Goal: Transaction & Acquisition: Purchase product/service

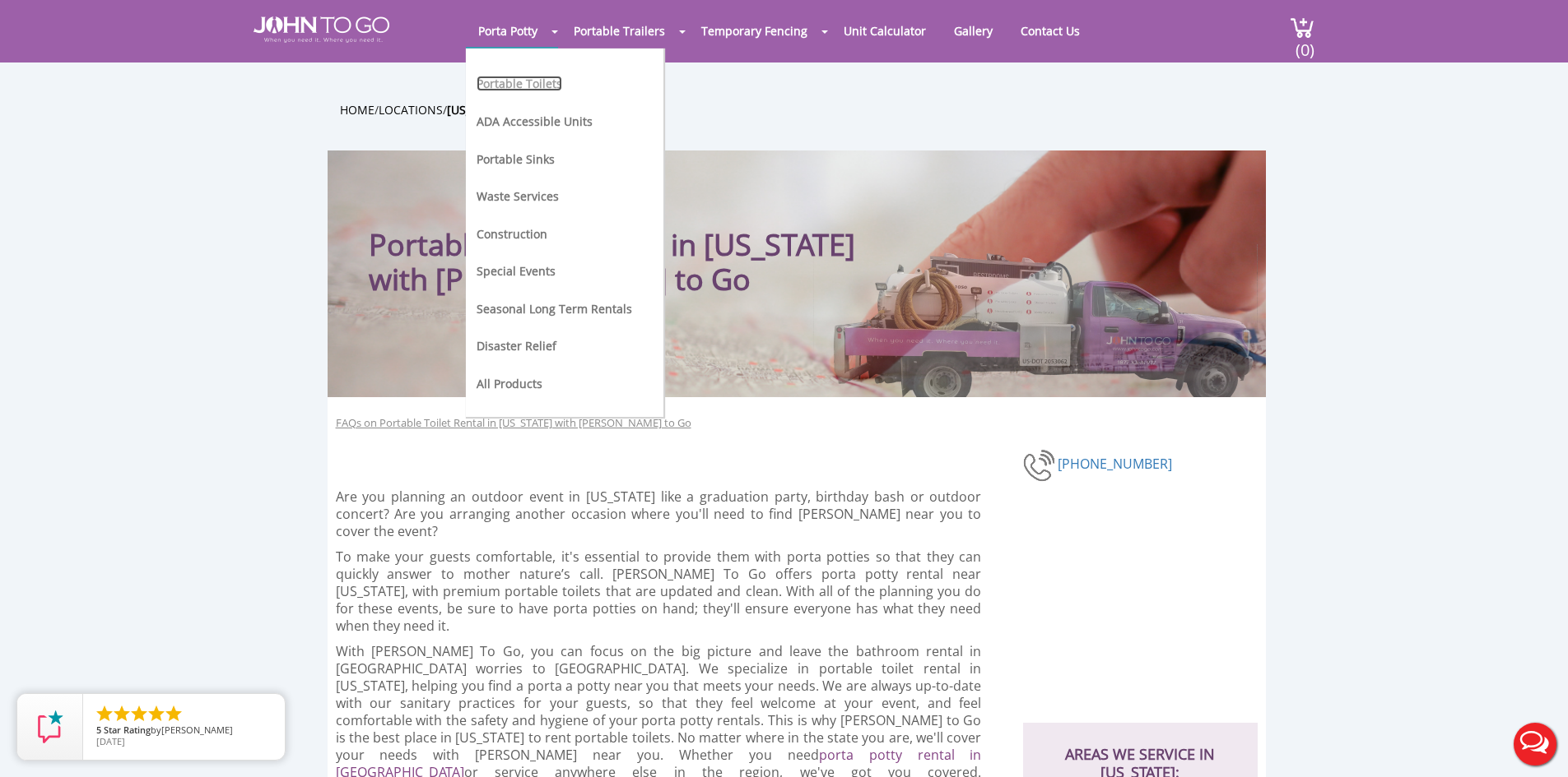
click at [515, 84] on link "Portable Toilets" at bounding box center [518, 84] width 85 height 16
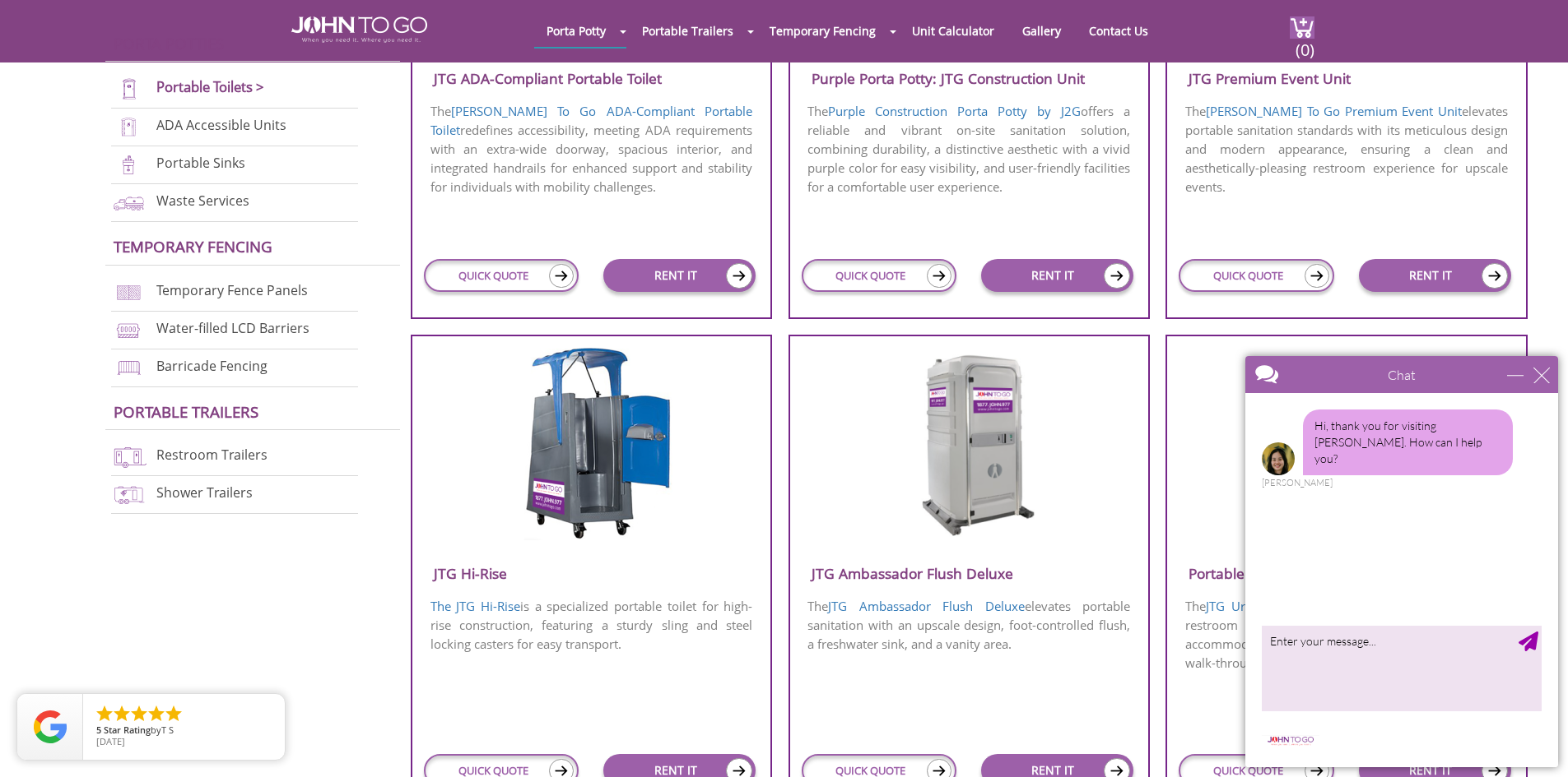
scroll to position [905, 0]
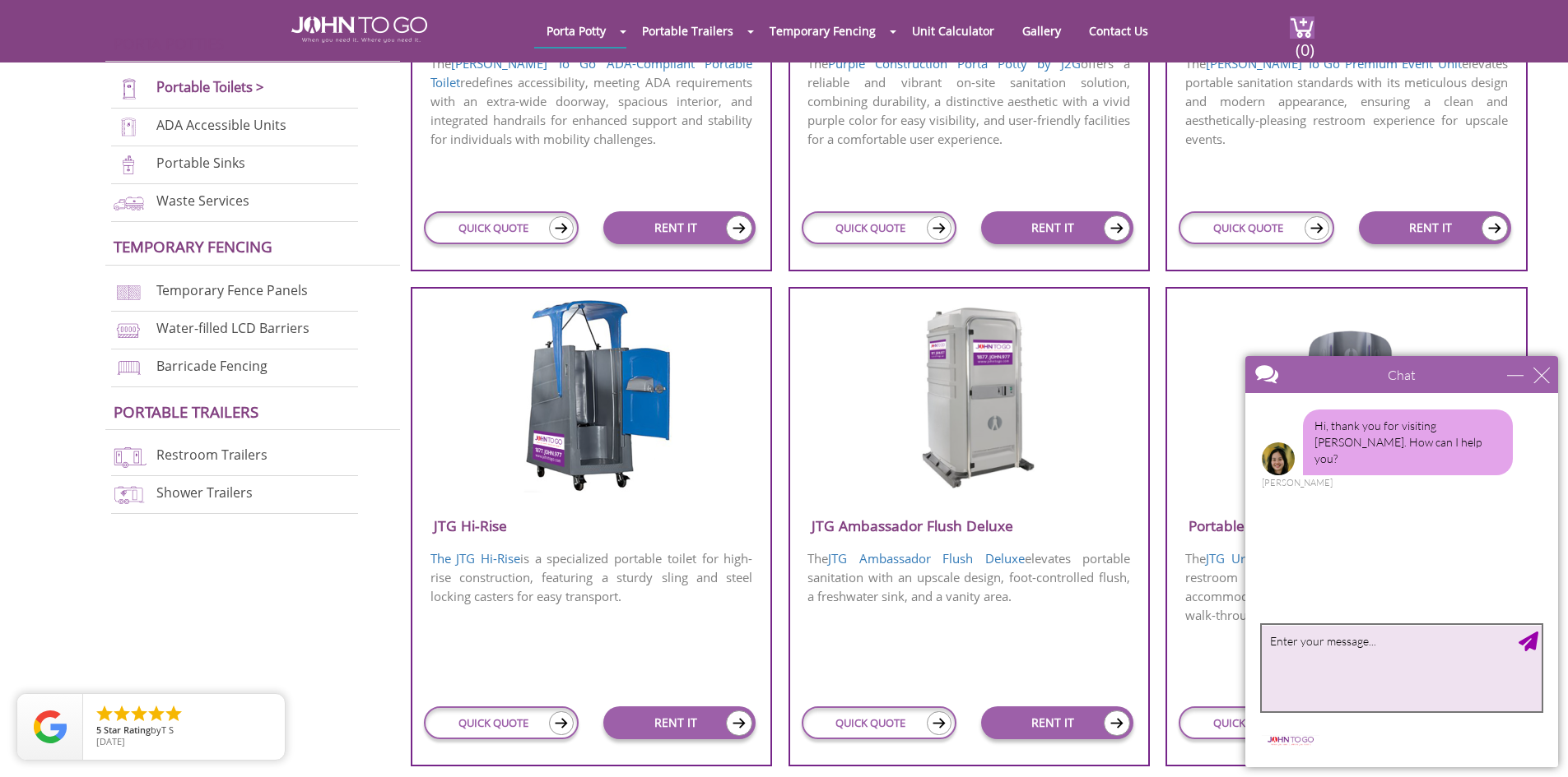
click at [1328, 668] on textarea "type your message" at bounding box center [1402, 668] width 280 height 86
type textarea "looking for porta potty for a birthday party. How much please"
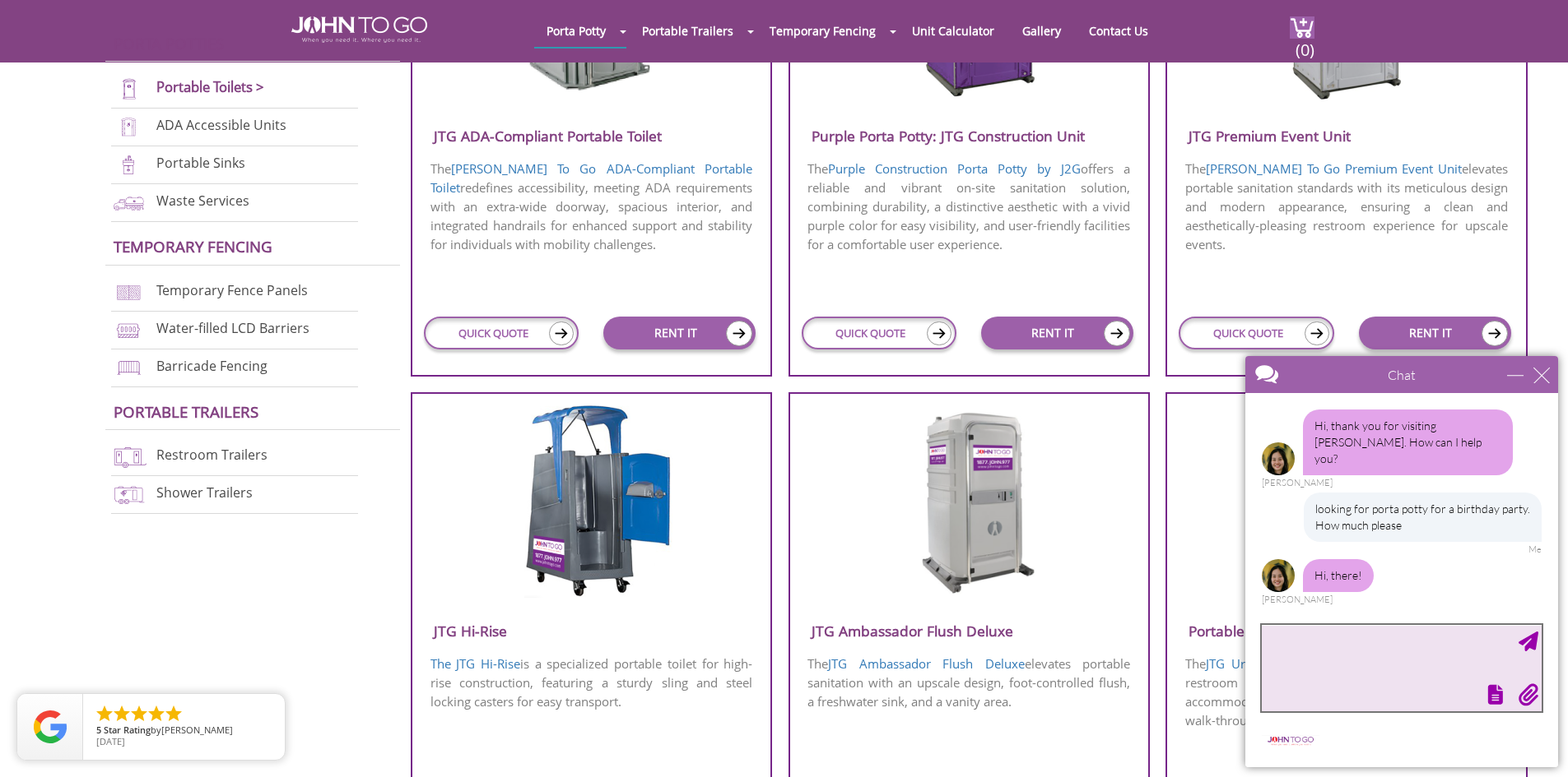
scroll to position [822, 0]
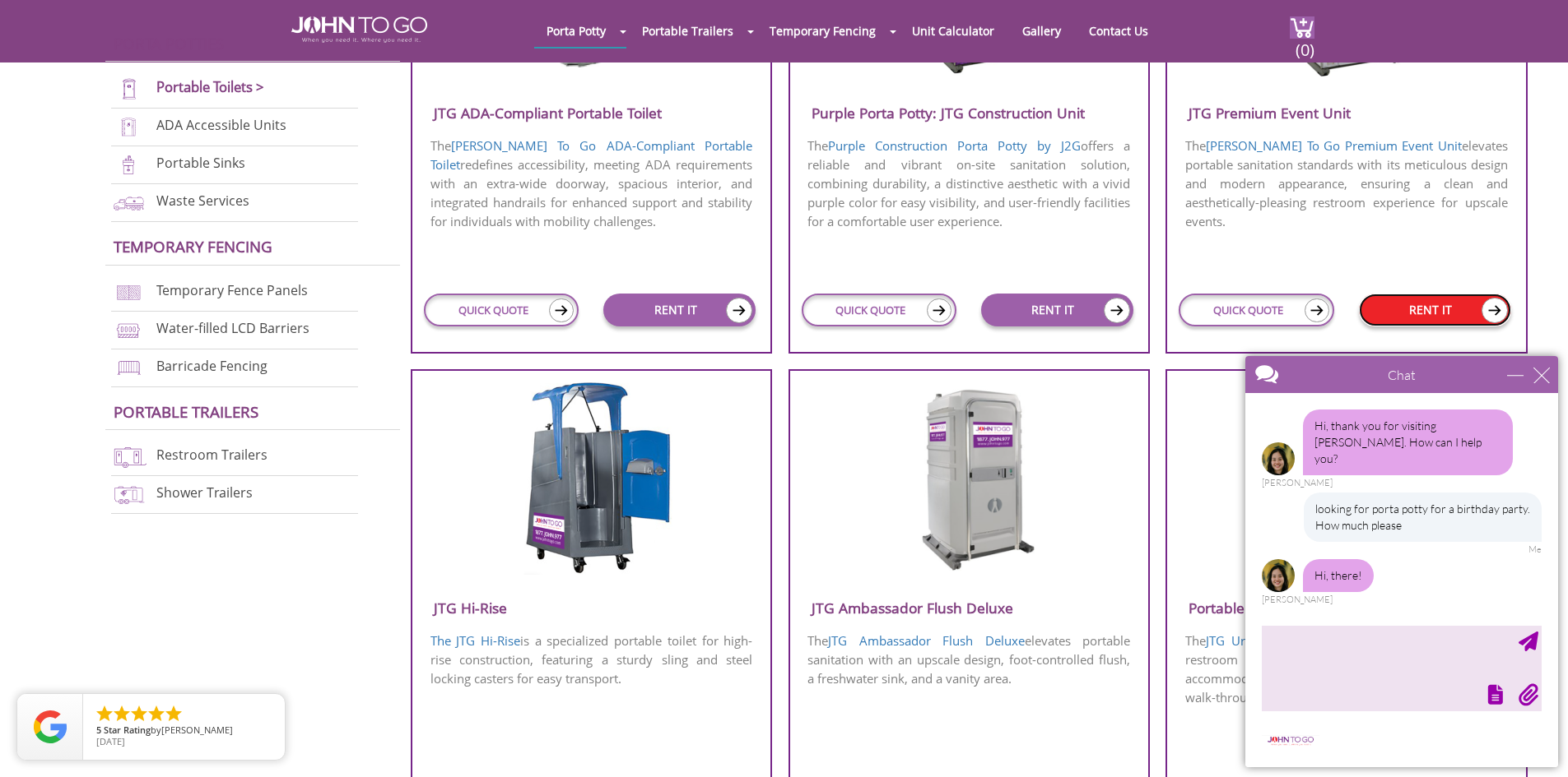
click at [1493, 306] on img at bounding box center [1495, 310] width 26 height 25
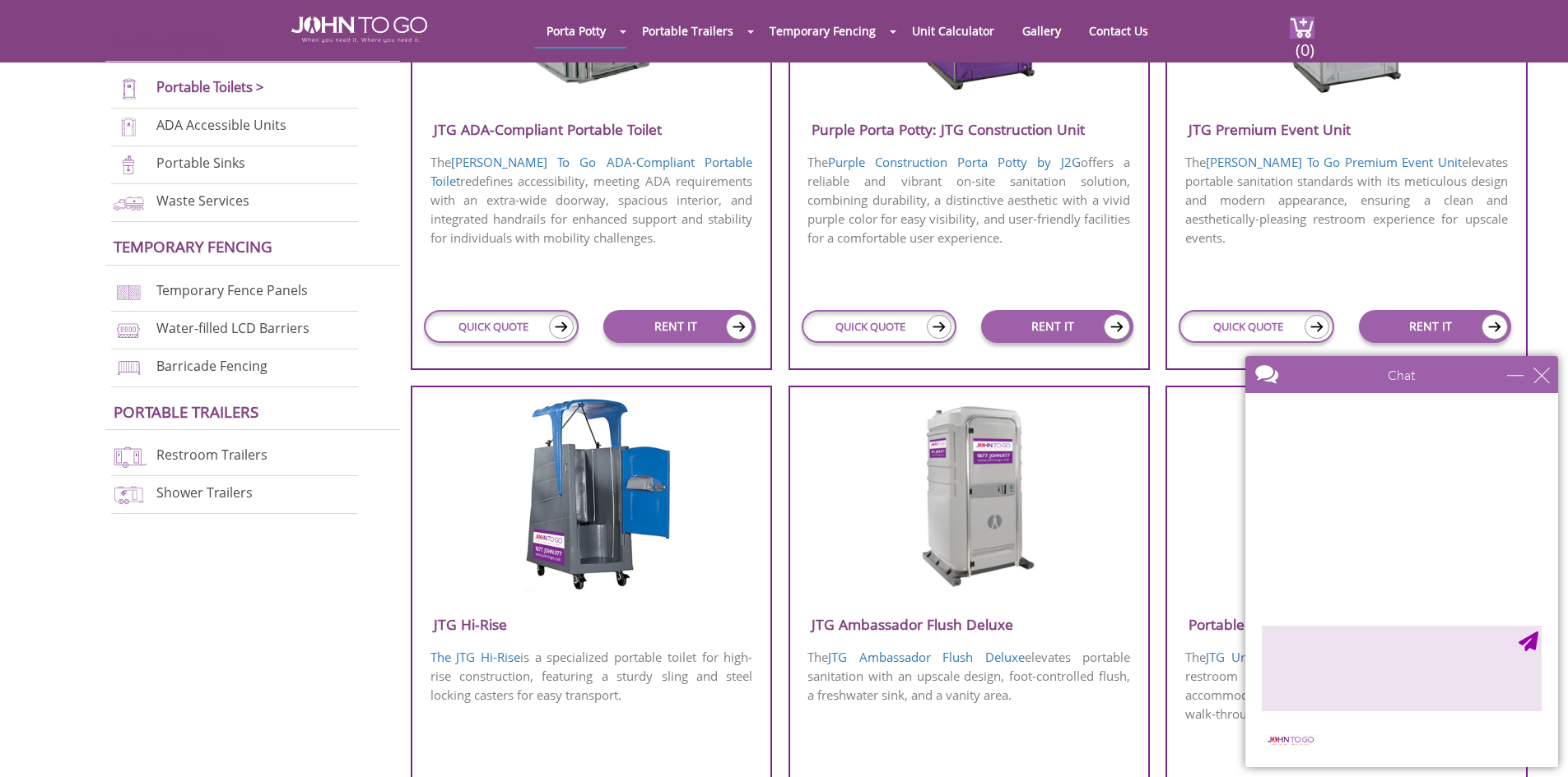
scroll to position [822, 0]
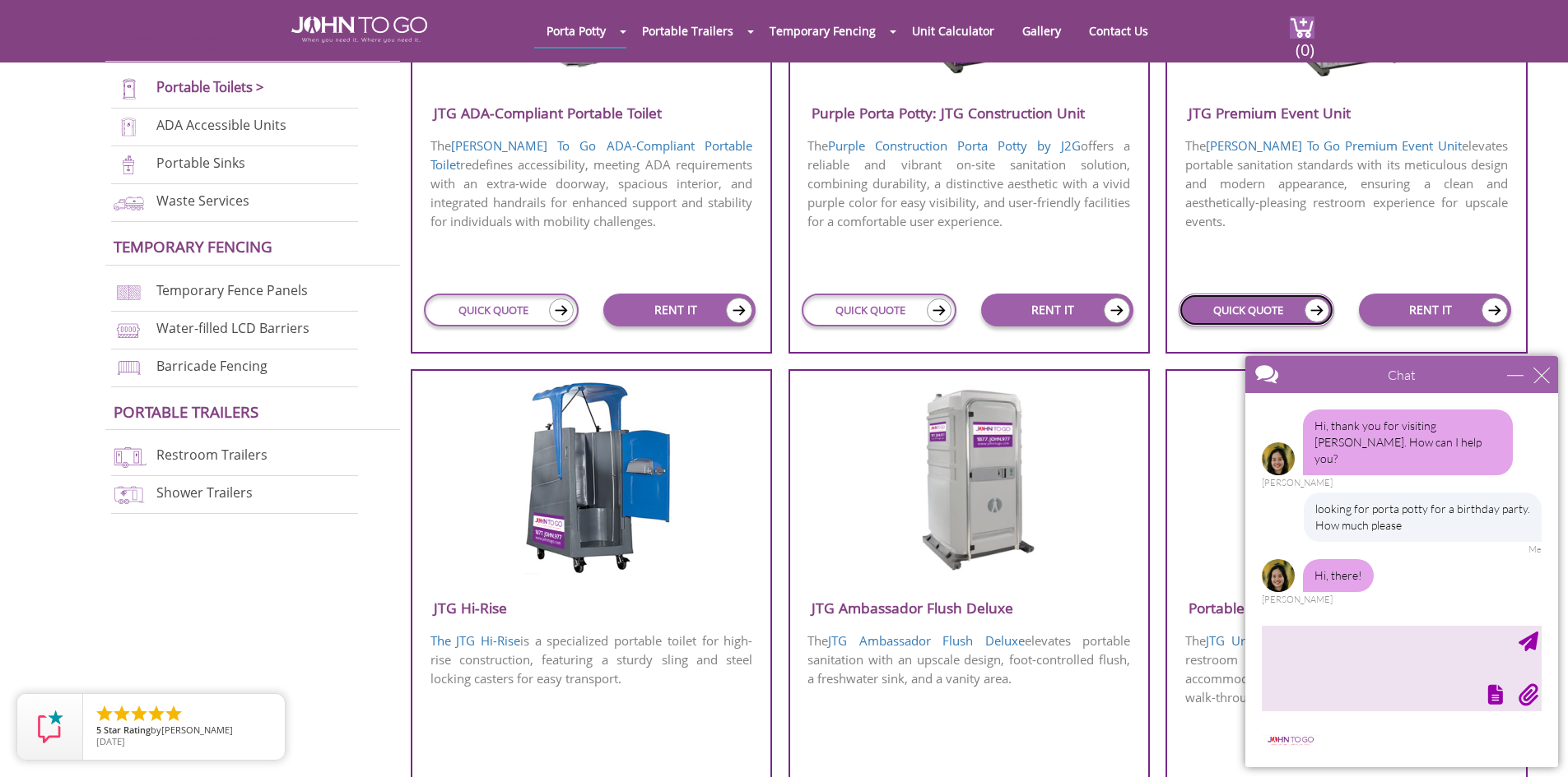
click at [1222, 317] on link "QUICK QUOTE" at bounding box center [1255, 310] width 155 height 33
click at [1258, 303] on link "QUICK QUOTE" at bounding box center [1255, 310] width 155 height 33
click at [1320, 303] on img at bounding box center [1316, 310] width 24 height 23
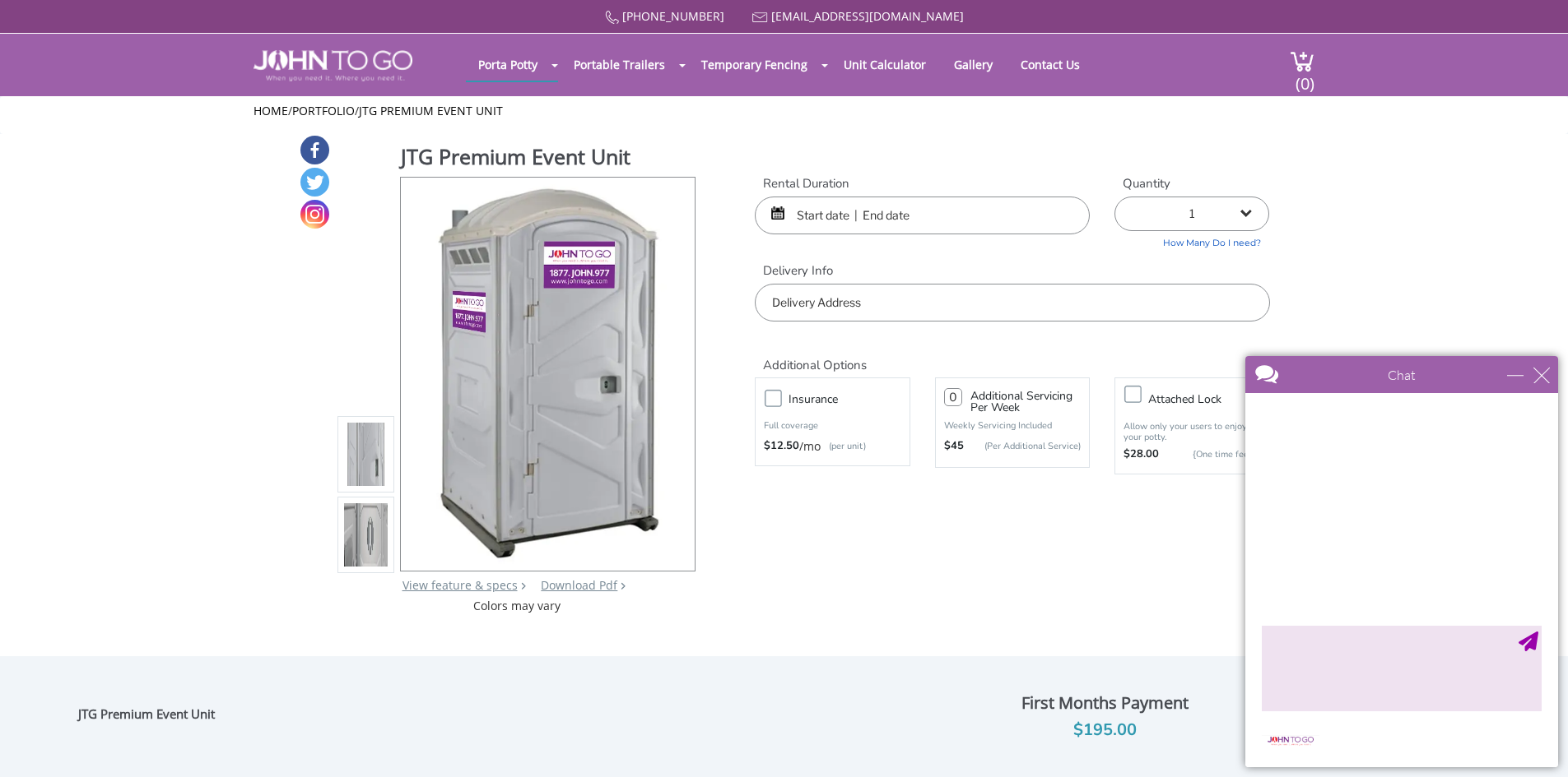
scroll to position [43, 0]
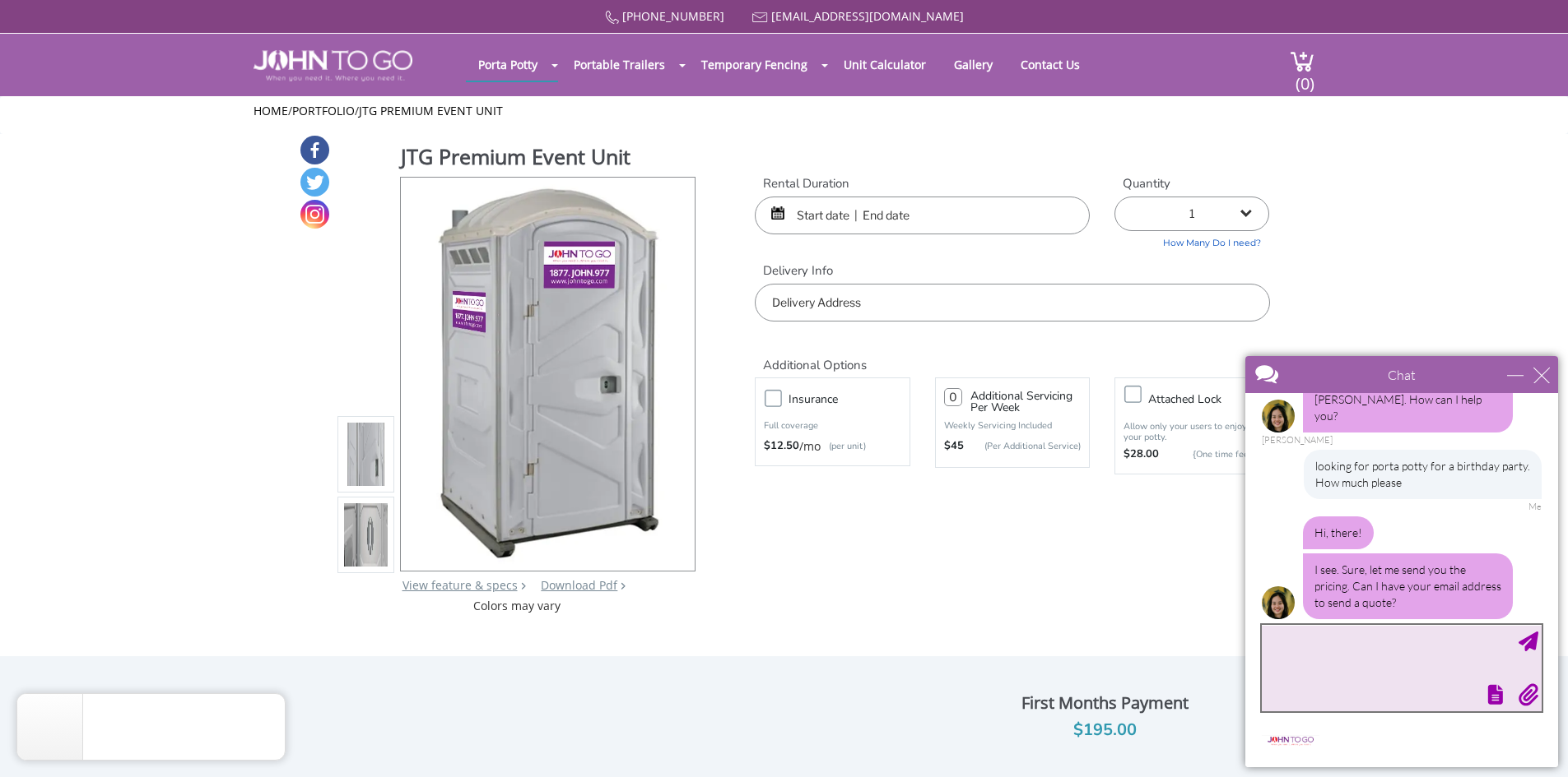
click at [1297, 652] on textarea "type your message" at bounding box center [1402, 668] width 280 height 86
type textarea "[EMAIL_ADDRESS][DOMAIN_NAME]"
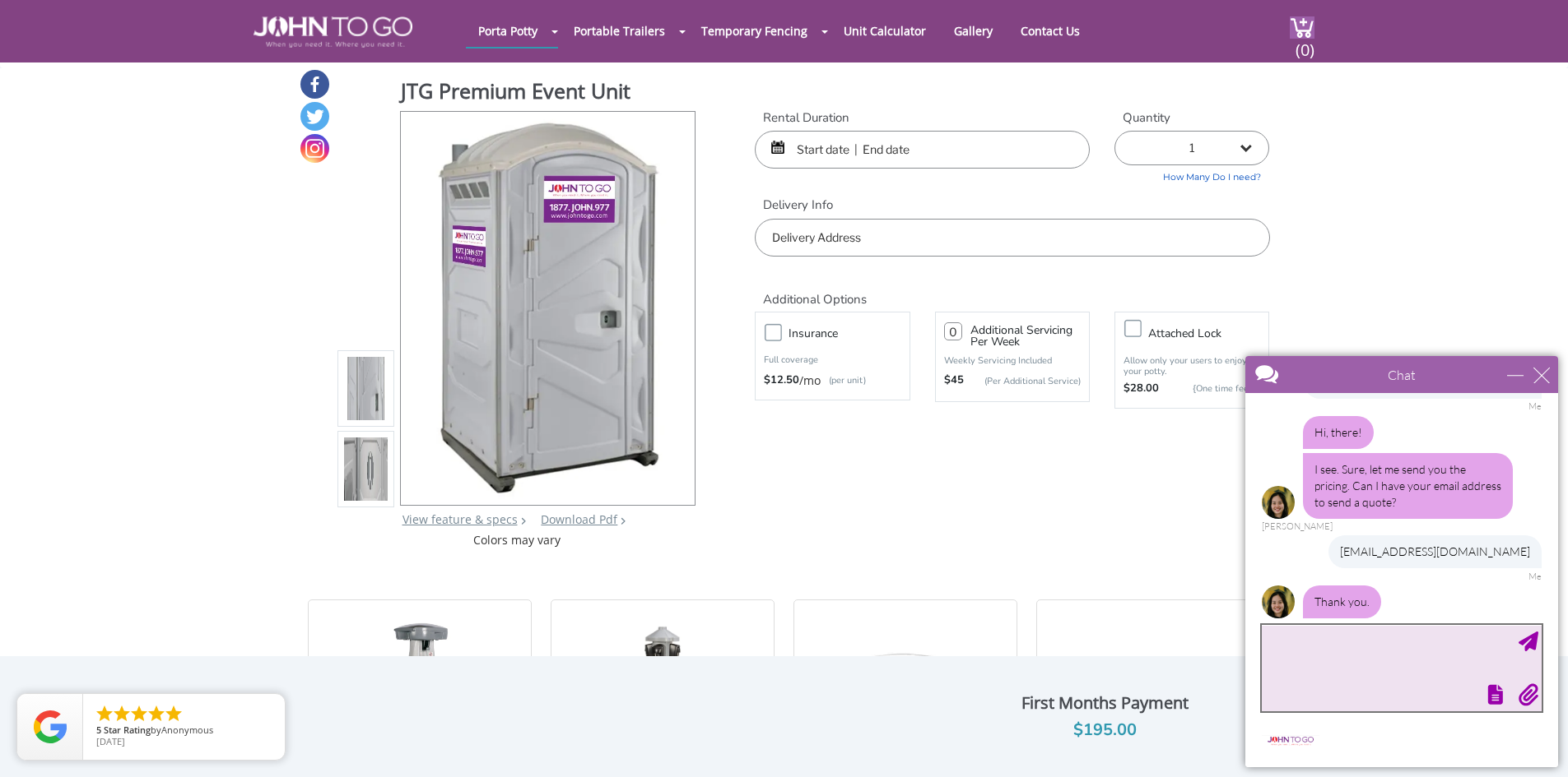
scroll to position [0, 0]
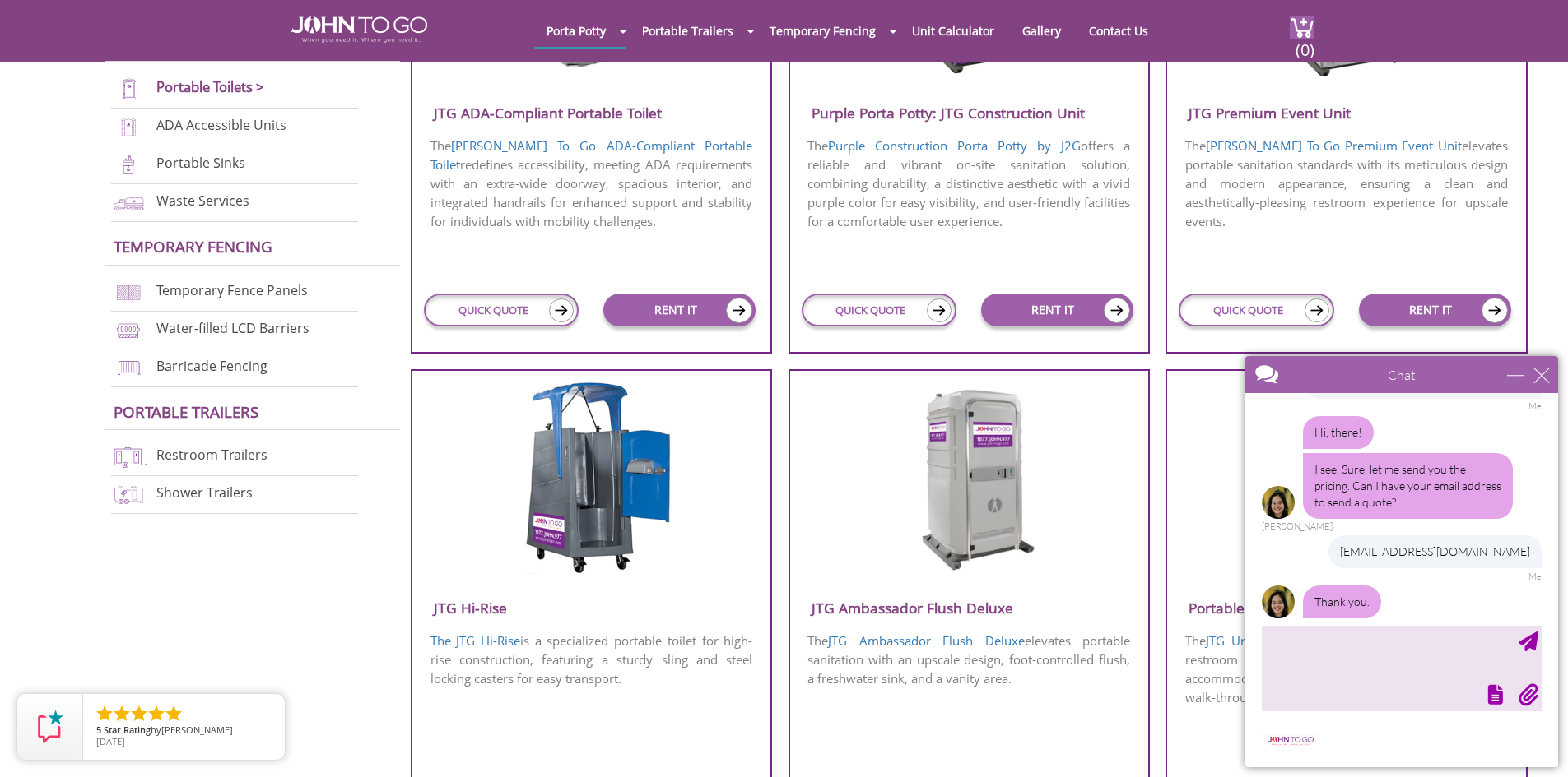
scroll to position [213, 0]
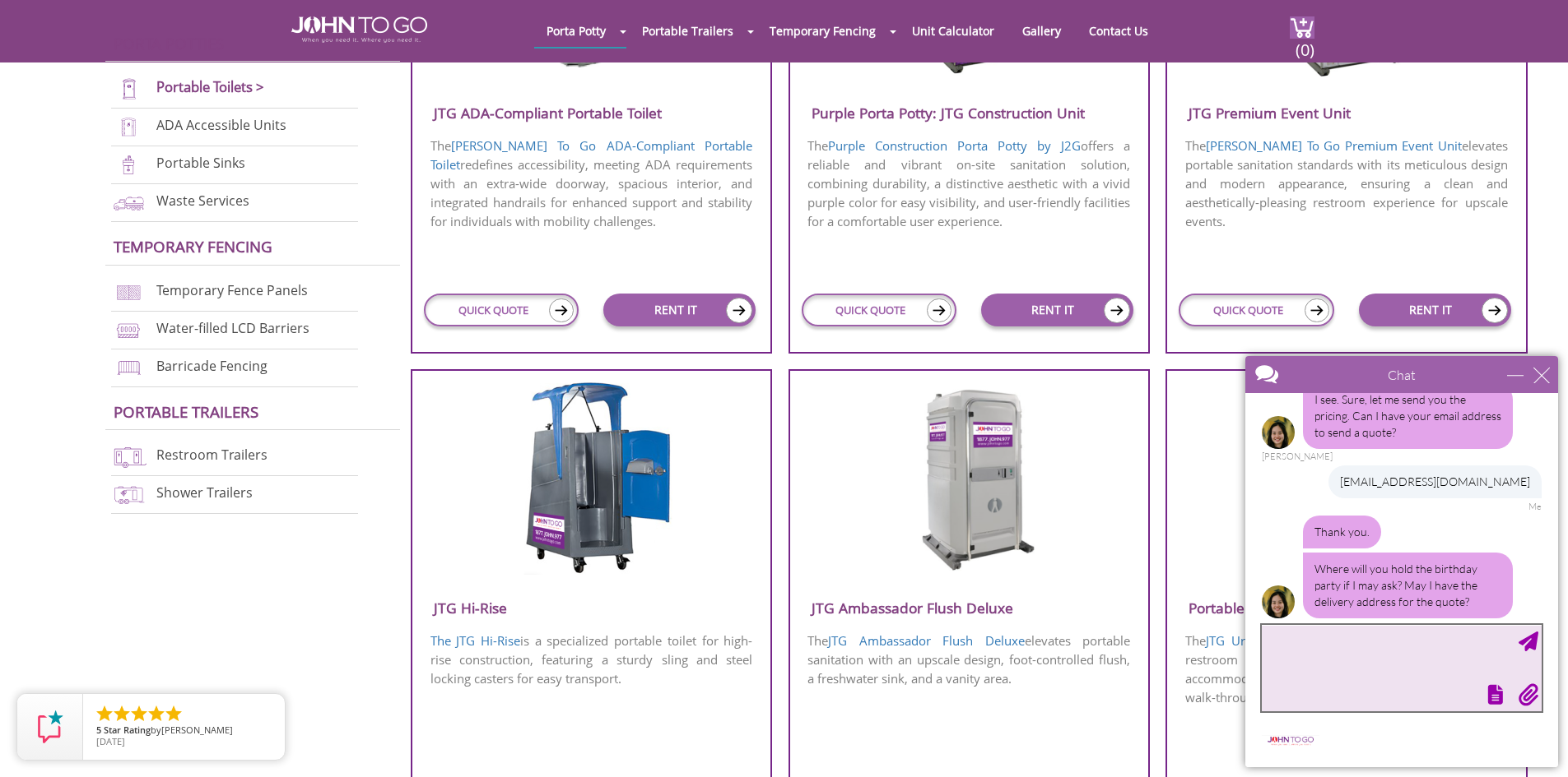
click at [1344, 660] on textarea "type your message" at bounding box center [1402, 668] width 280 height 86
type textarea "Columbus [GEOGRAPHIC_DATA] 11/1"
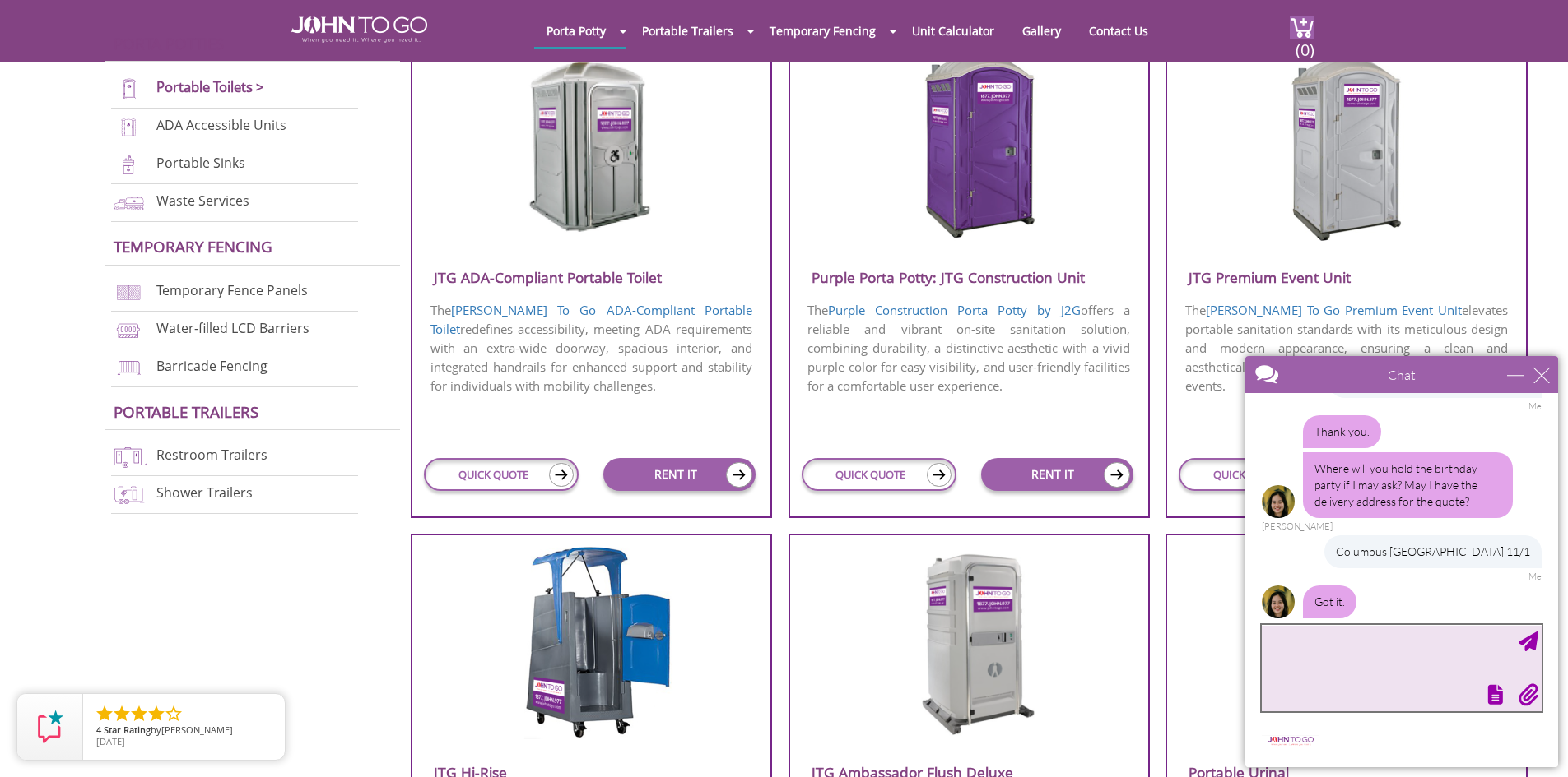
scroll to position [383, 0]
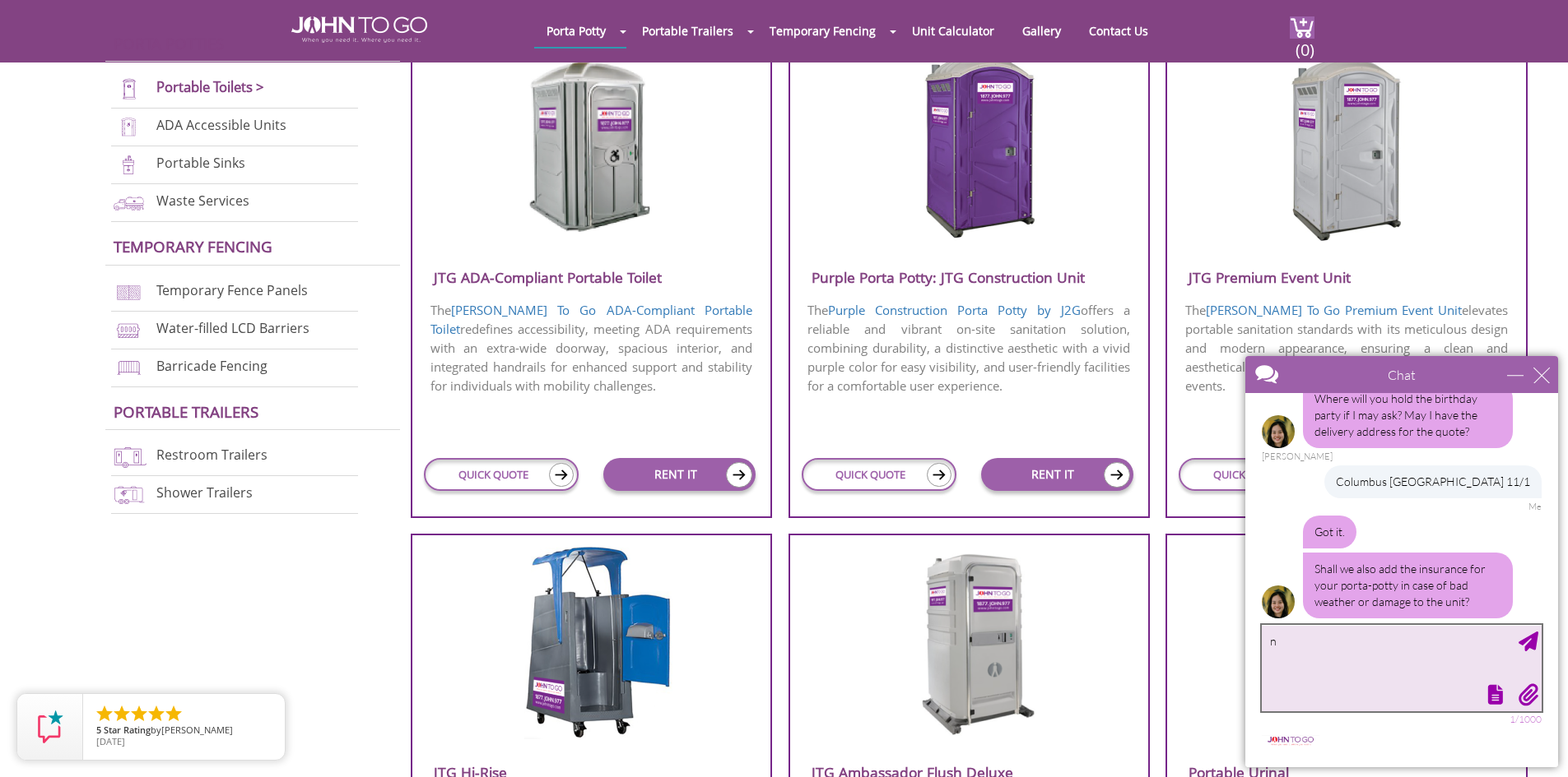
type textarea "no"
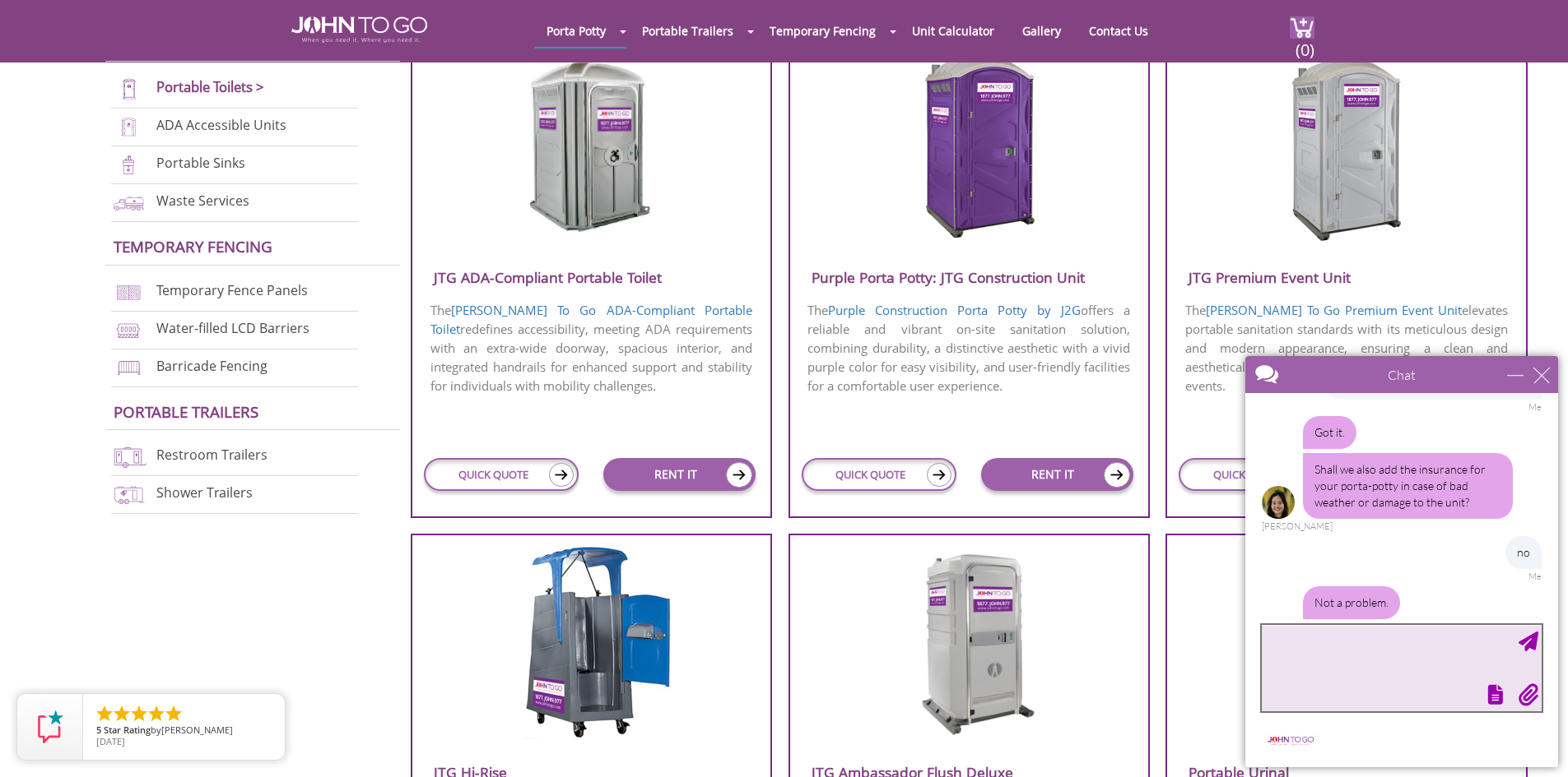
scroll to position [536, 0]
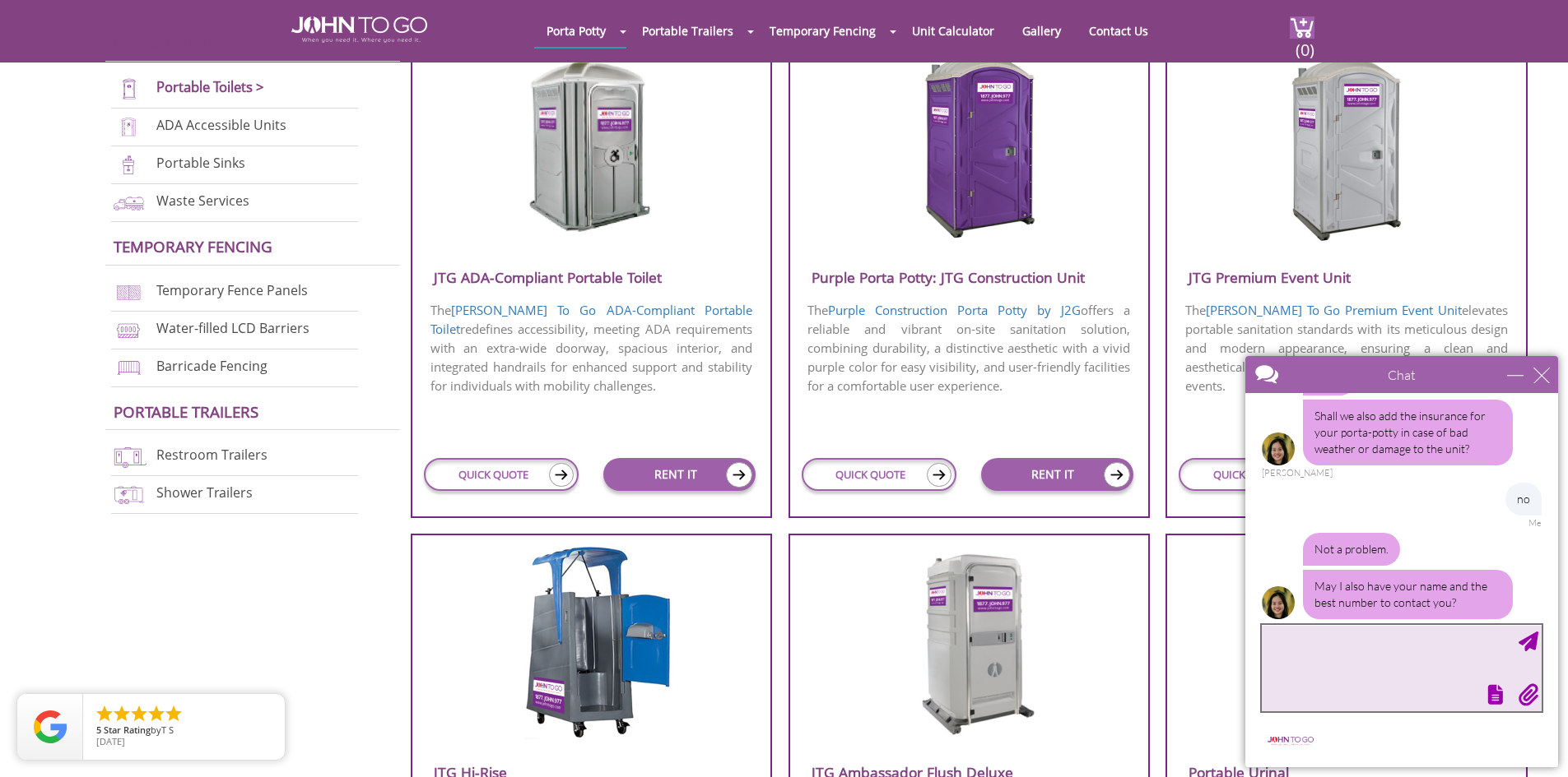
click at [1287, 643] on textarea "type your message" at bounding box center [1402, 668] width 280 height 86
type textarea "Im at work can you email the quote"
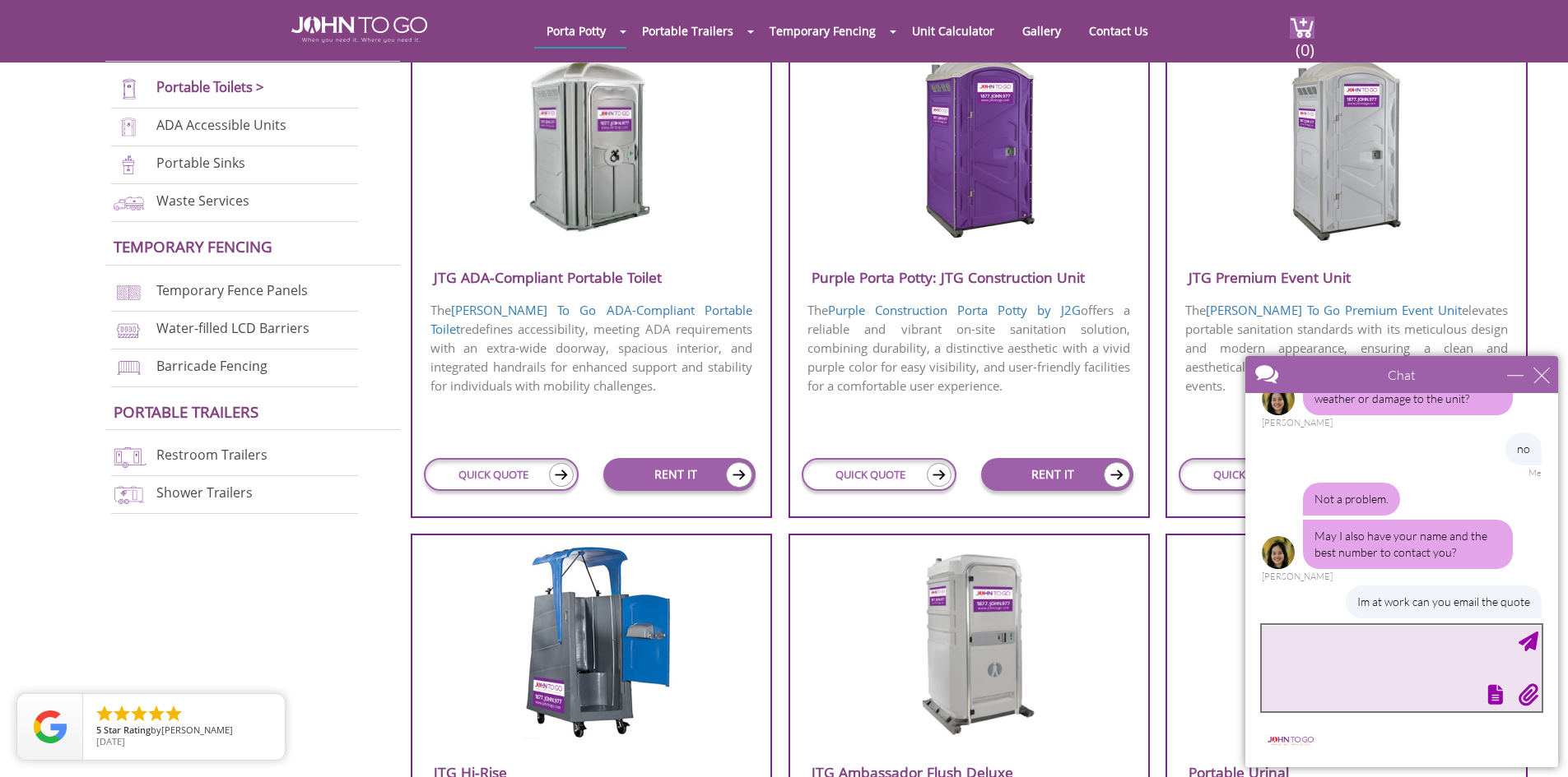
scroll to position [636, 0]
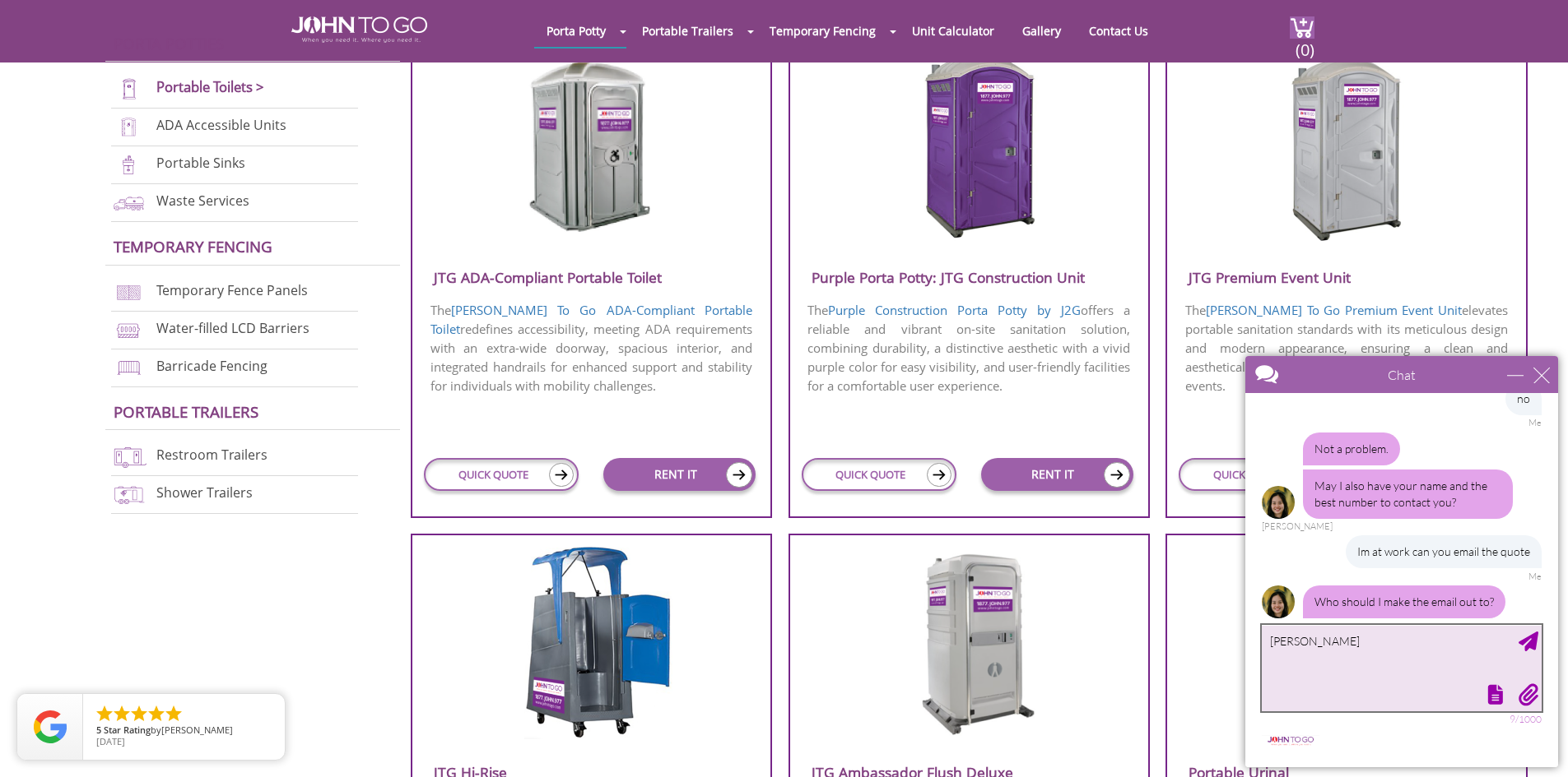
type textarea "[PERSON_NAME]"
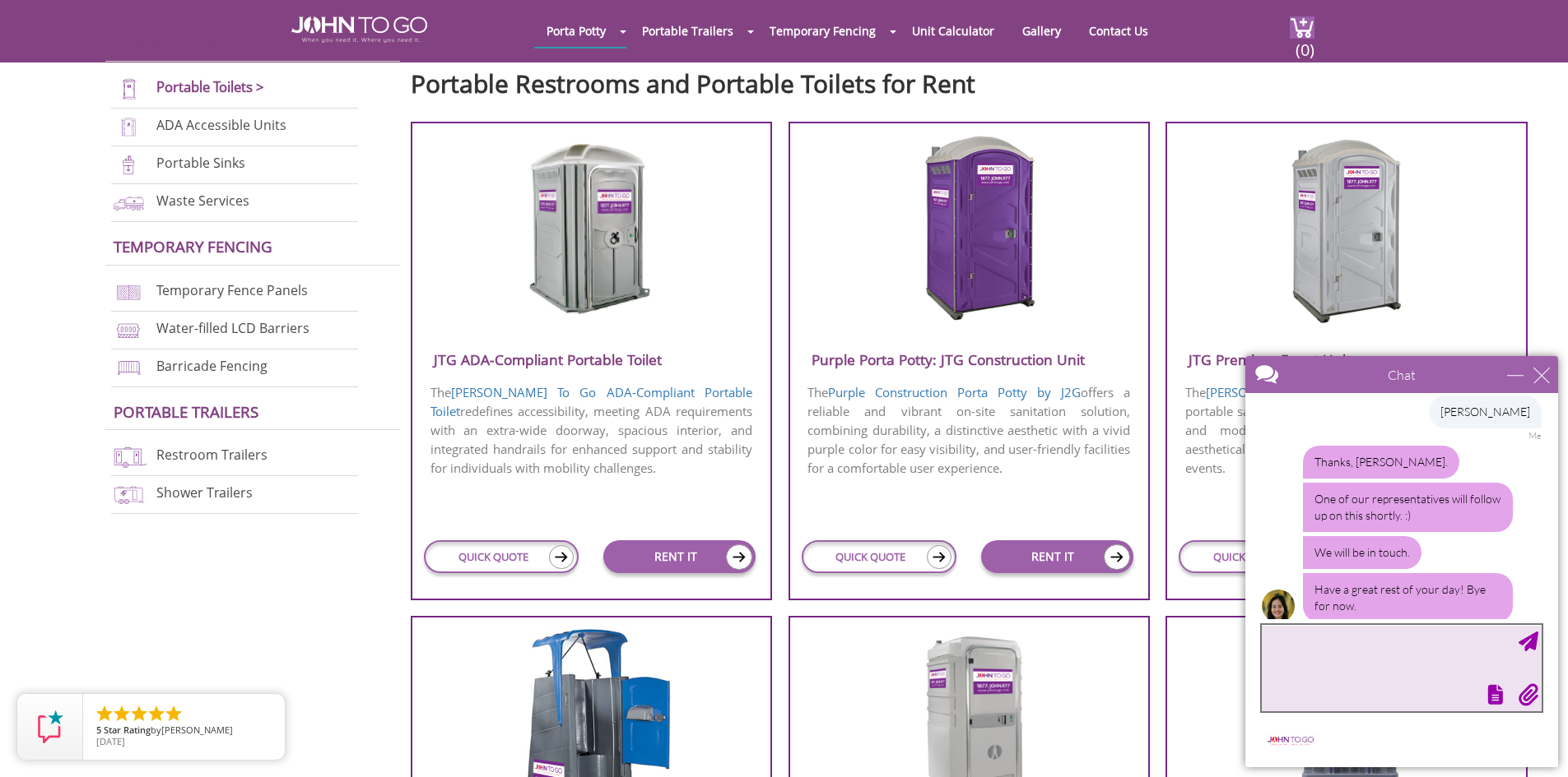
scroll to position [881, 0]
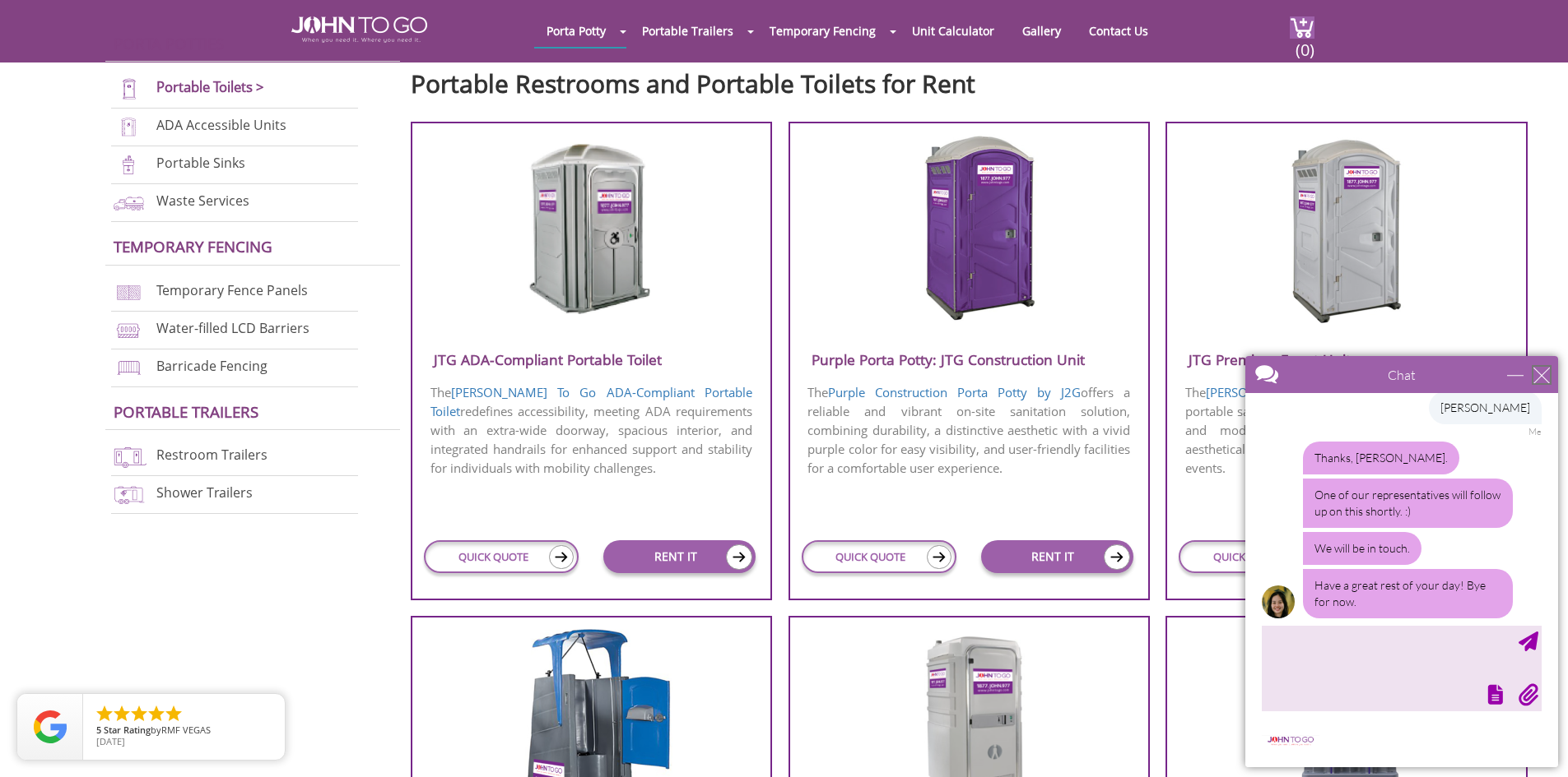
click at [1541, 377] on div "close" at bounding box center [1542, 375] width 17 height 17
type input "Continue Chat"
type input "End Chat"
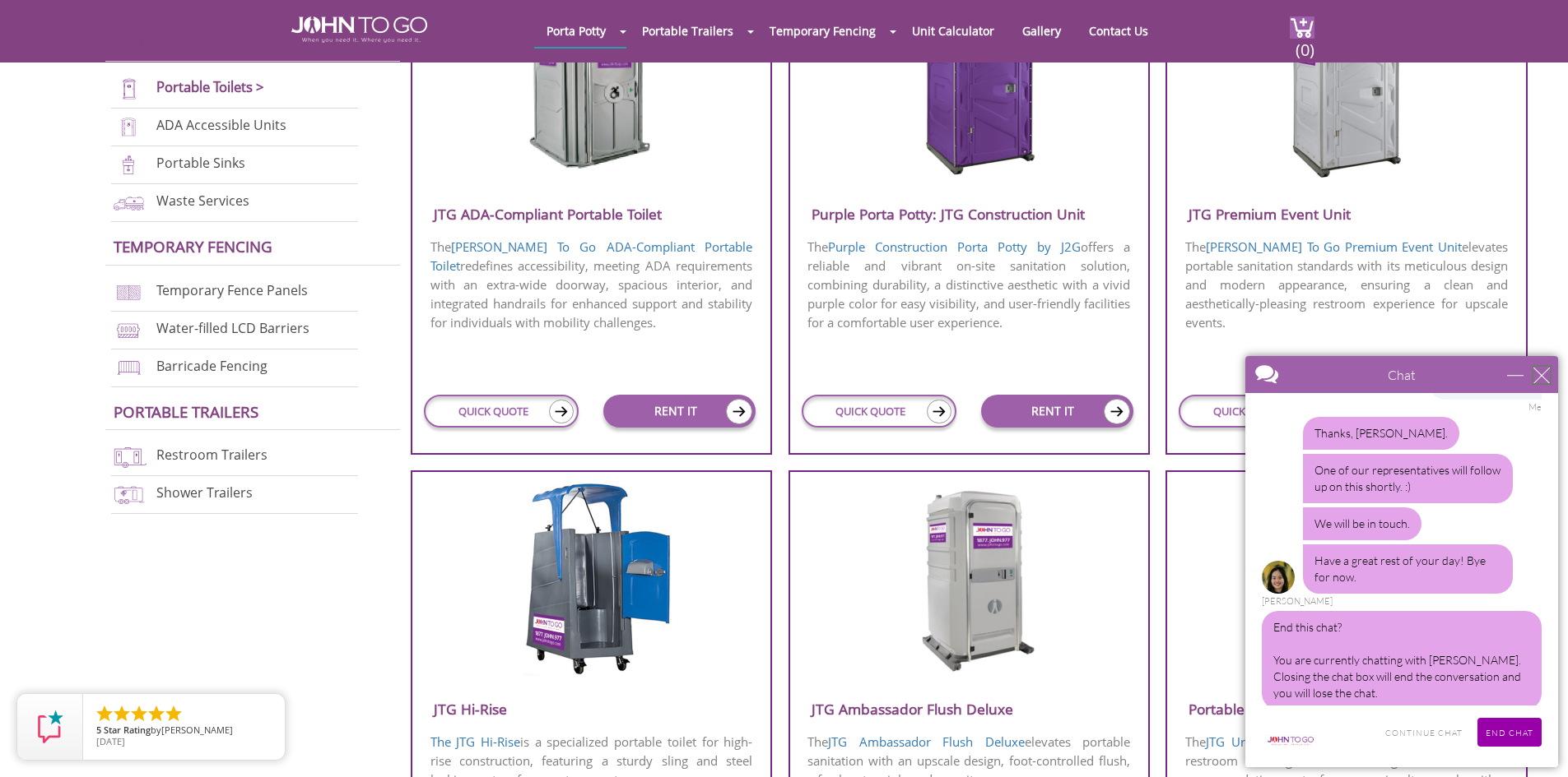
scroll to position [740, 0]
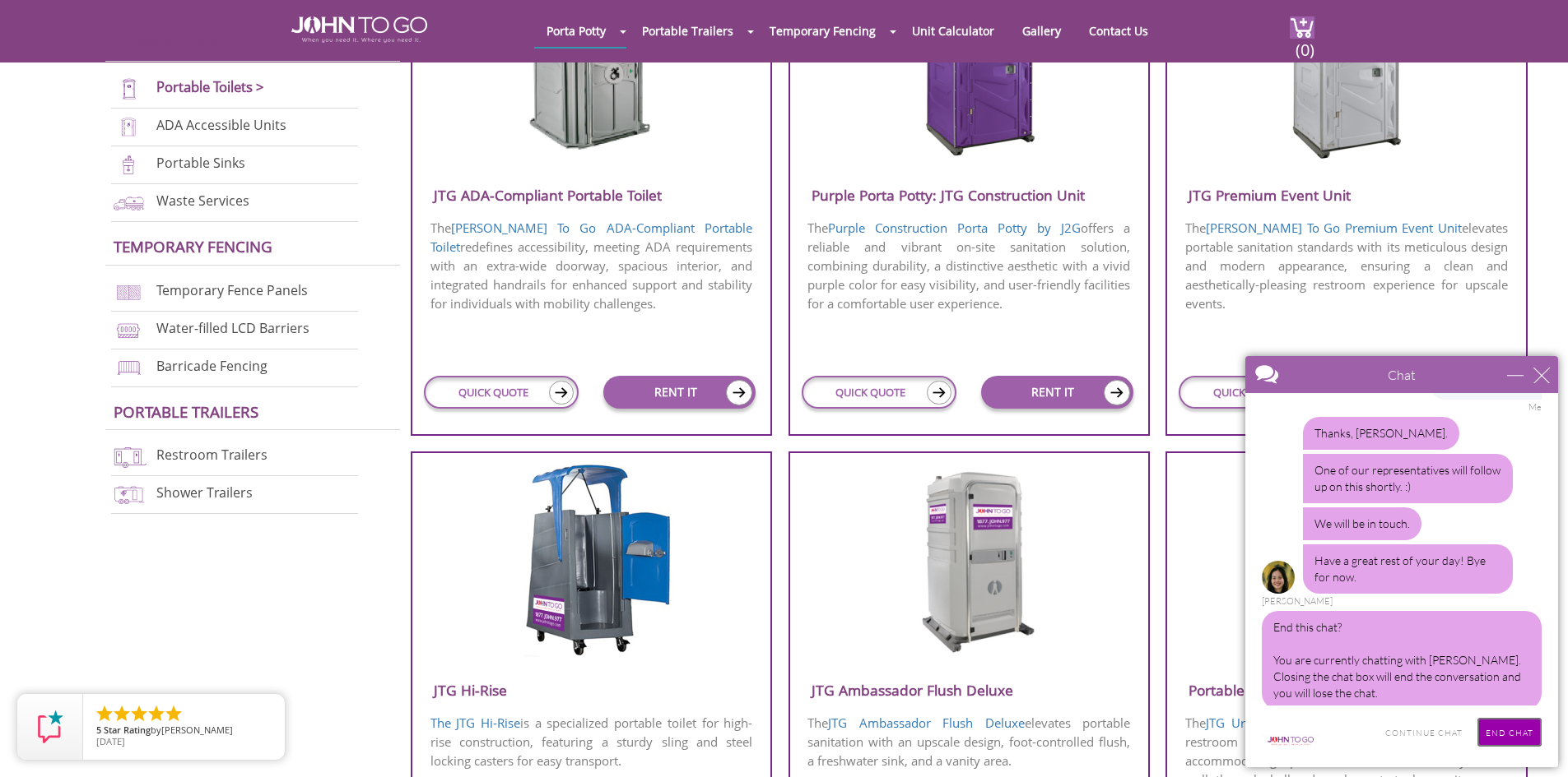
click at [1513, 724] on input "End Chat" at bounding box center [1509, 732] width 64 height 29
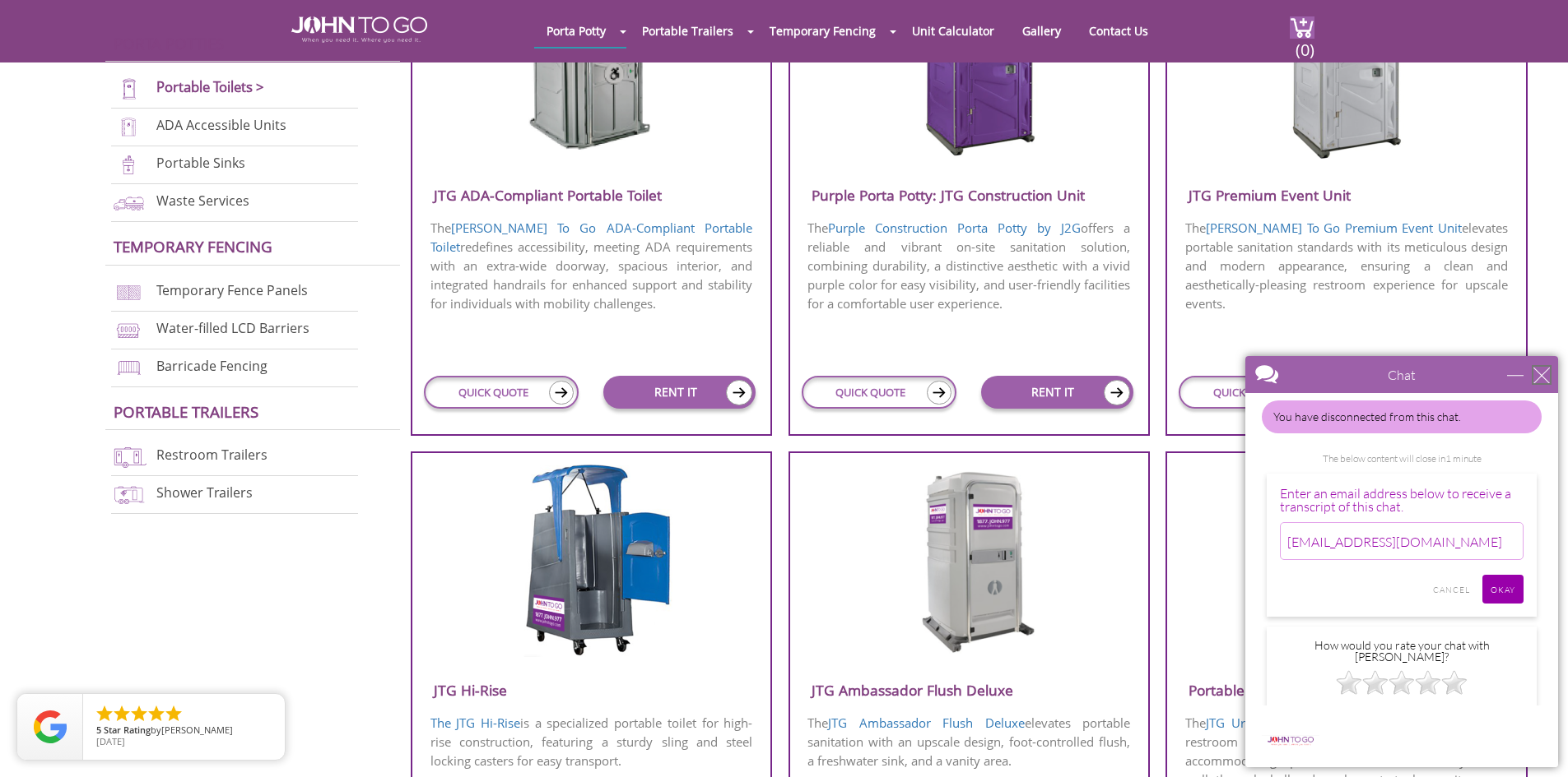
click at [1543, 373] on div "close" at bounding box center [1542, 375] width 17 height 17
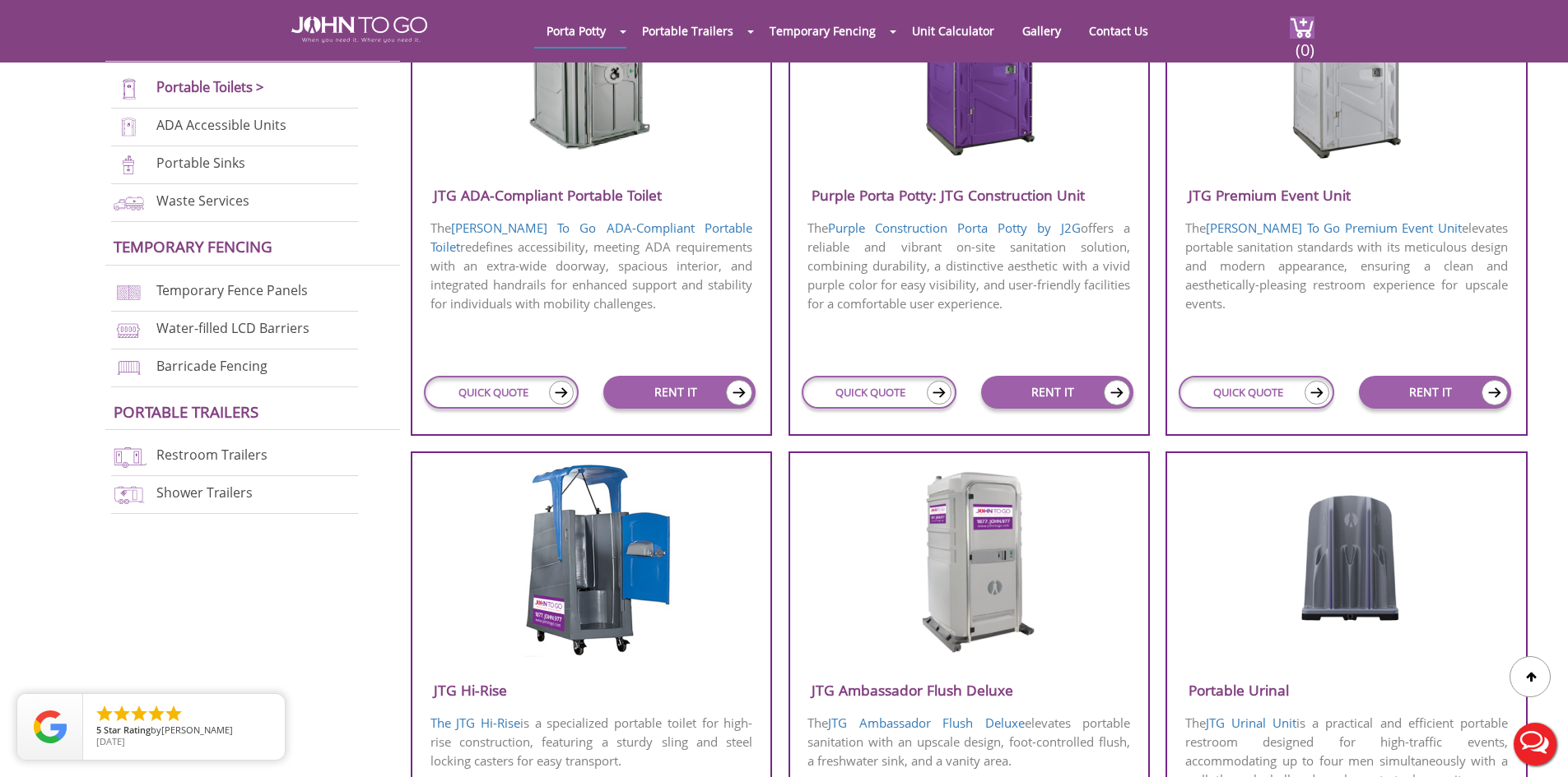
scroll to position [0, 0]
